Goal: Task Accomplishment & Management: Manage account settings

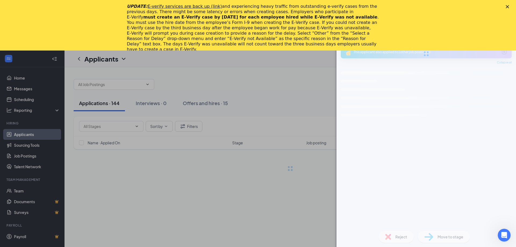
click at [508, 8] on icon "Close" at bounding box center [507, 6] width 3 height 3
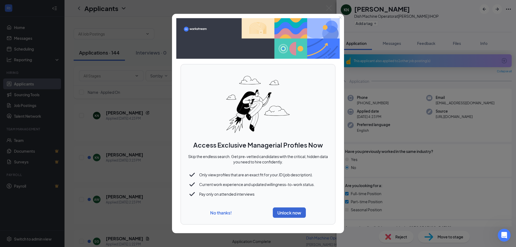
click at [229, 213] on button "No thanks!" at bounding box center [221, 213] width 22 height 6
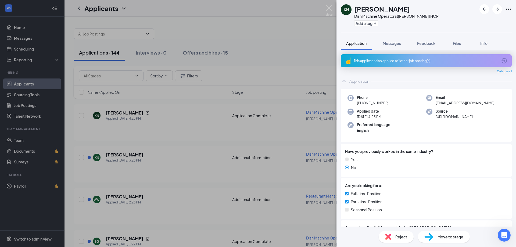
click at [328, 8] on img at bounding box center [329, 10] width 7 height 10
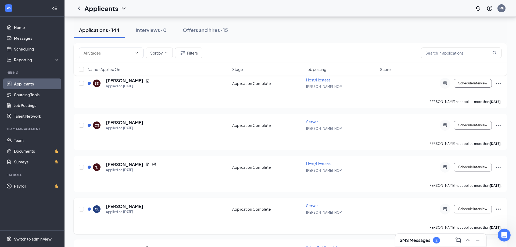
scroll to position [1810, 0]
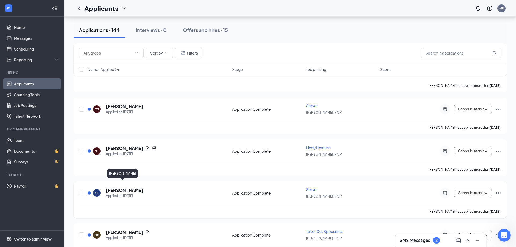
click at [116, 187] on h5 "[PERSON_NAME]" at bounding box center [124, 190] width 37 height 6
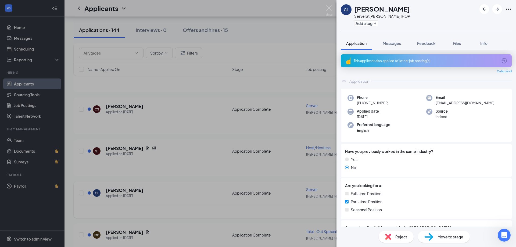
click at [327, 8] on img at bounding box center [329, 10] width 7 height 10
click at [329, 6] on div "Applicants ME" at bounding box center [291, 8] width 452 height 17
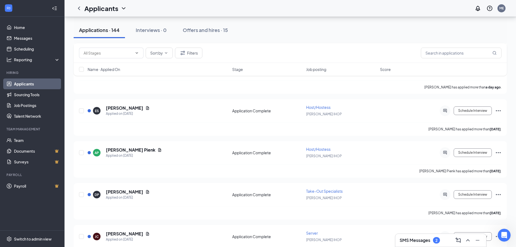
scroll to position [549, 0]
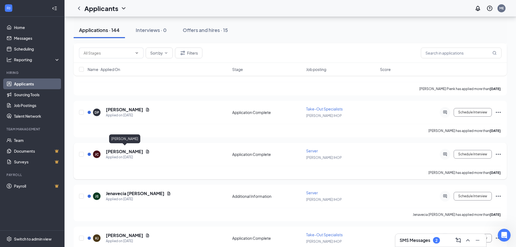
click at [126, 152] on h5 "[PERSON_NAME]" at bounding box center [124, 152] width 37 height 6
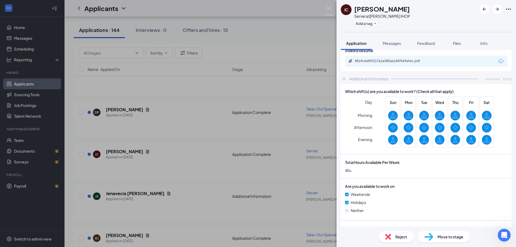
scroll to position [203, 0]
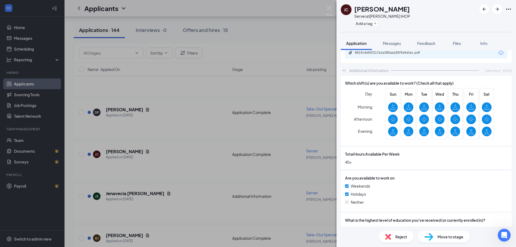
click at [400, 154] on span "Total Hours Available Per Week" at bounding box center [372, 154] width 55 height 6
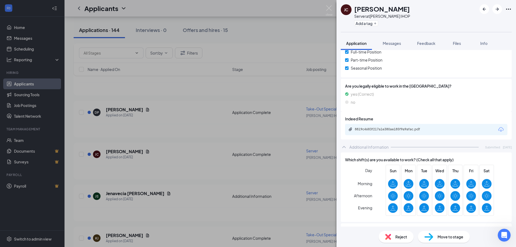
scroll to position [145, 0]
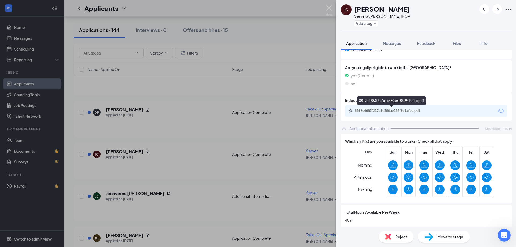
click at [385, 111] on div "8819c4683f217a1e380ae185f9a9afac.pdf" at bounding box center [392, 111] width 75 height 4
click at [372, 7] on h1 "[PERSON_NAME]" at bounding box center [382, 8] width 56 height 9
